Goal: Navigation & Orientation: Find specific page/section

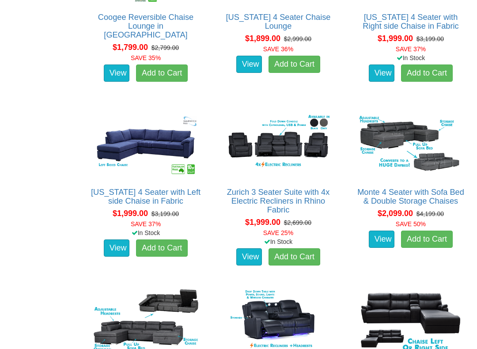
scroll to position [1106, 0]
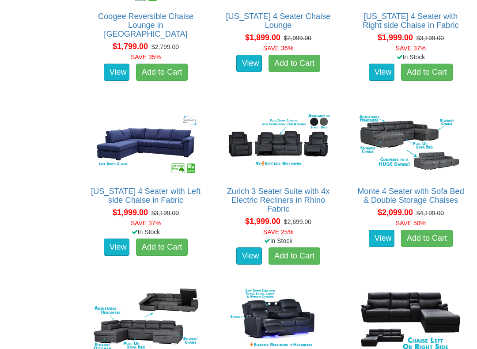
click at [289, 144] on img at bounding box center [277, 144] width 109 height 68
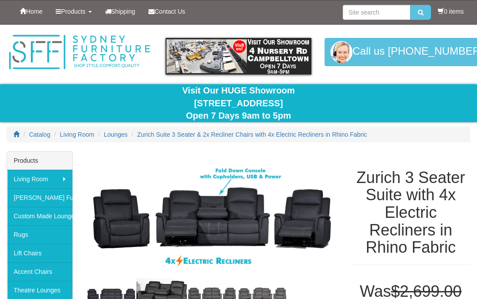
click at [22, 295] on link "Theatre Lounges" at bounding box center [39, 290] width 65 height 19
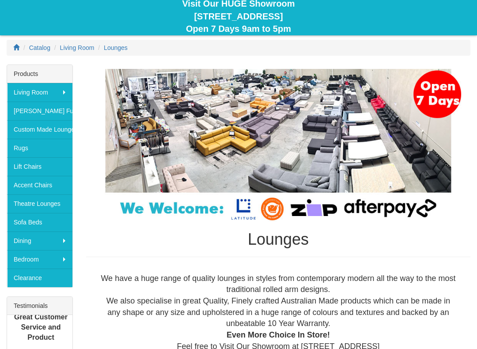
scroll to position [87, 0]
click at [39, 148] on link "Rugs" at bounding box center [39, 148] width 65 height 19
